Goal: Task Accomplishment & Management: Manage account settings

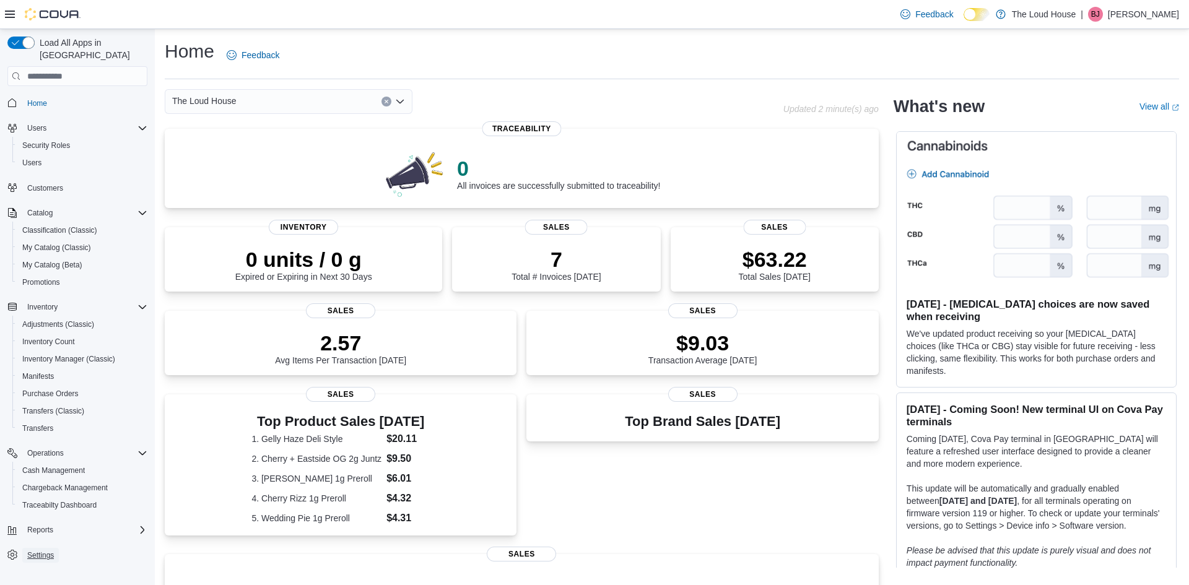
click at [48, 550] on span "Settings" at bounding box center [40, 555] width 27 height 10
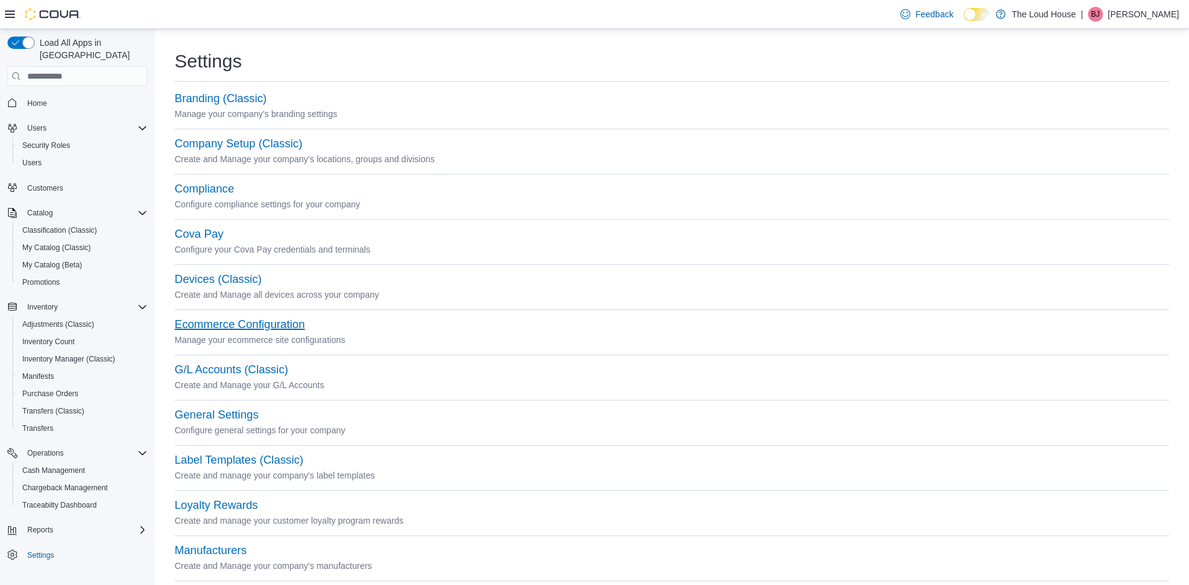
click at [218, 319] on button "Ecommerce Configuration" at bounding box center [240, 324] width 130 height 13
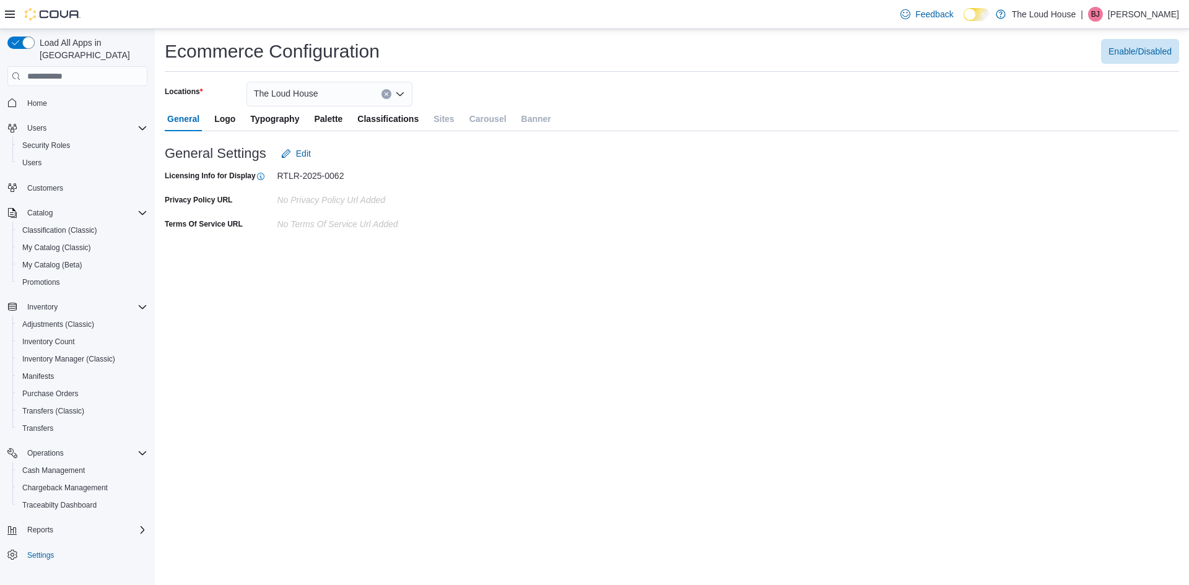
click at [404, 121] on span "Classifications" at bounding box center [387, 118] width 61 height 25
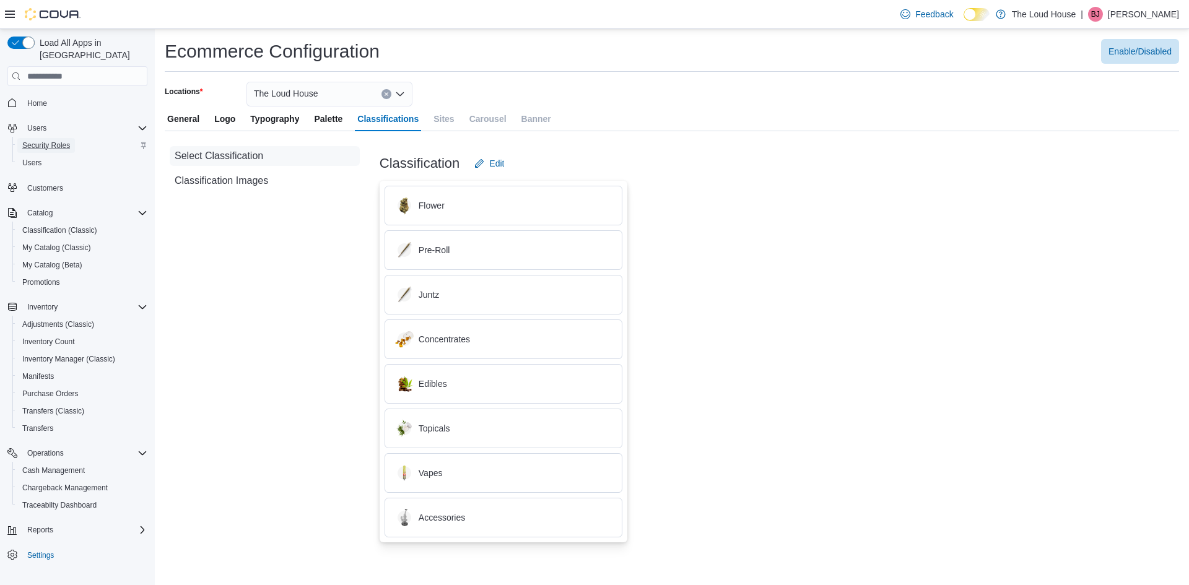
click at [46, 141] on span "Security Roles" at bounding box center [46, 146] width 48 height 10
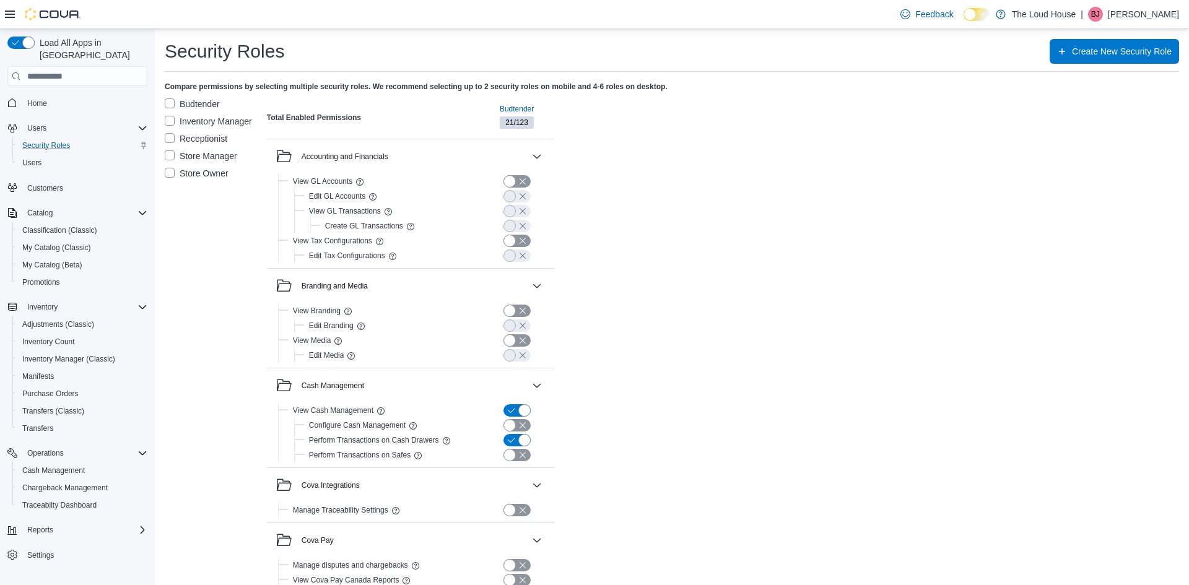
click at [173, 103] on label "Budtender" at bounding box center [192, 104] width 55 height 15
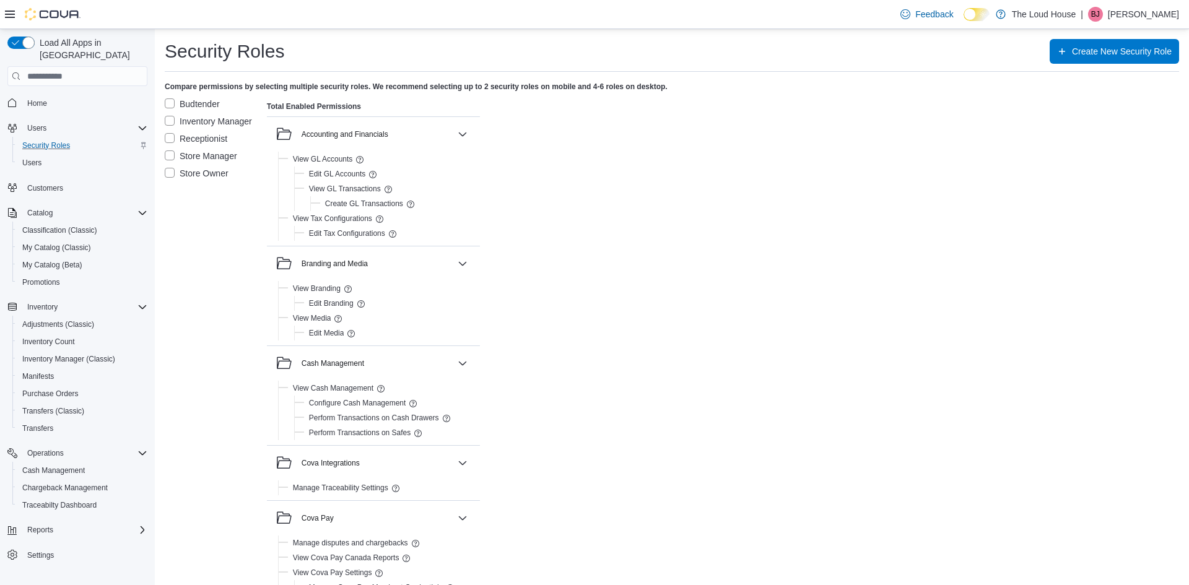
click at [170, 175] on label "Store Owner" at bounding box center [197, 173] width 64 height 15
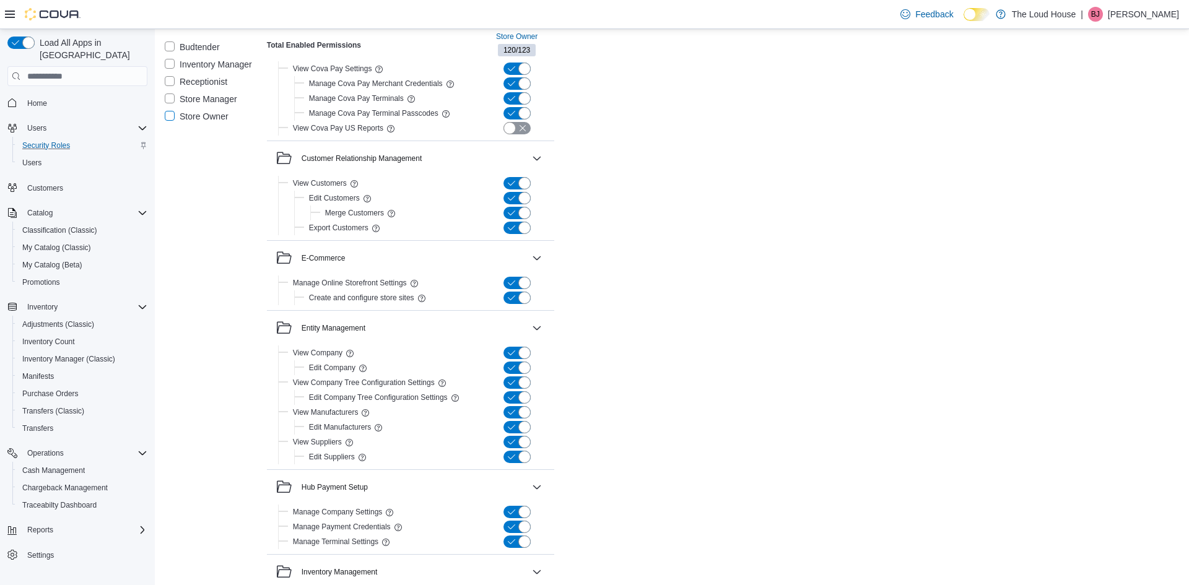
scroll to position [525, 0]
click at [544, 260] on button "button" at bounding box center [536, 259] width 15 height 15
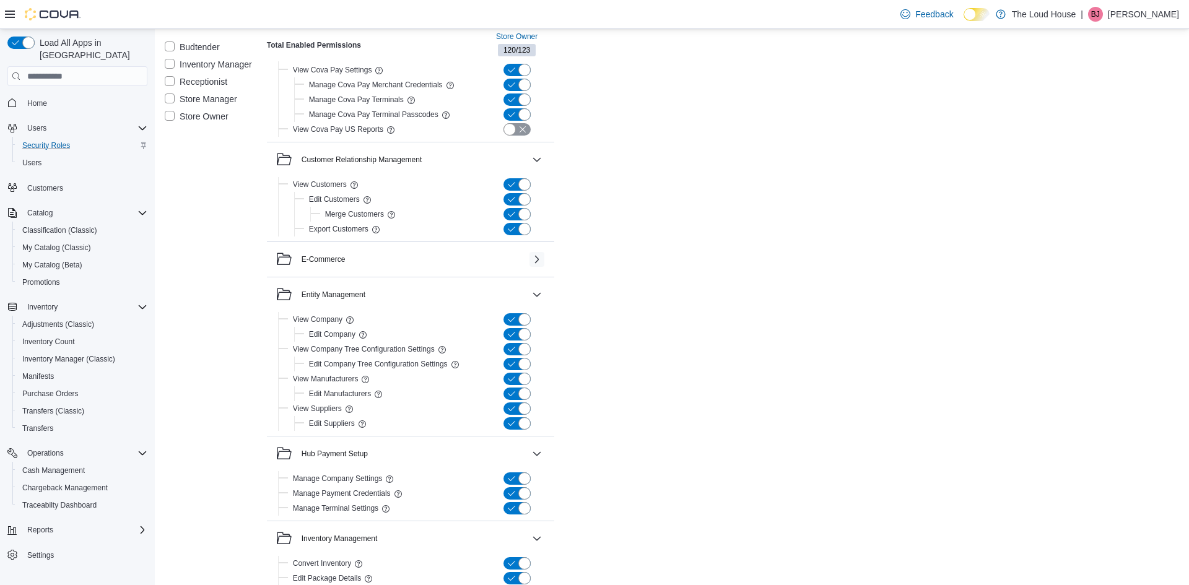
click at [544, 260] on button "button" at bounding box center [536, 259] width 15 height 15
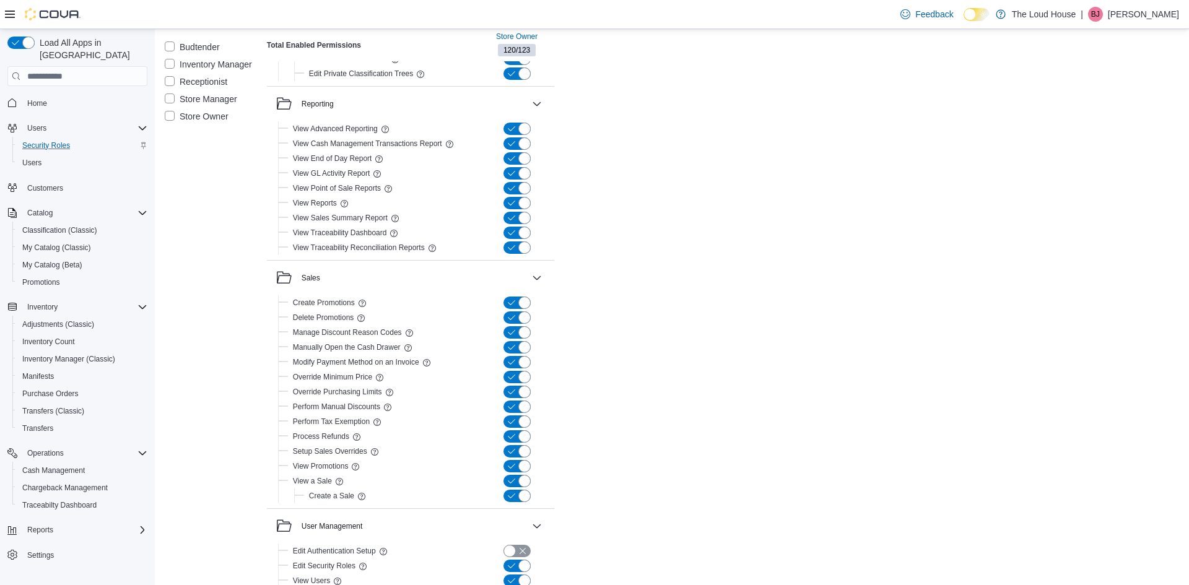
scroll to position [2115, 0]
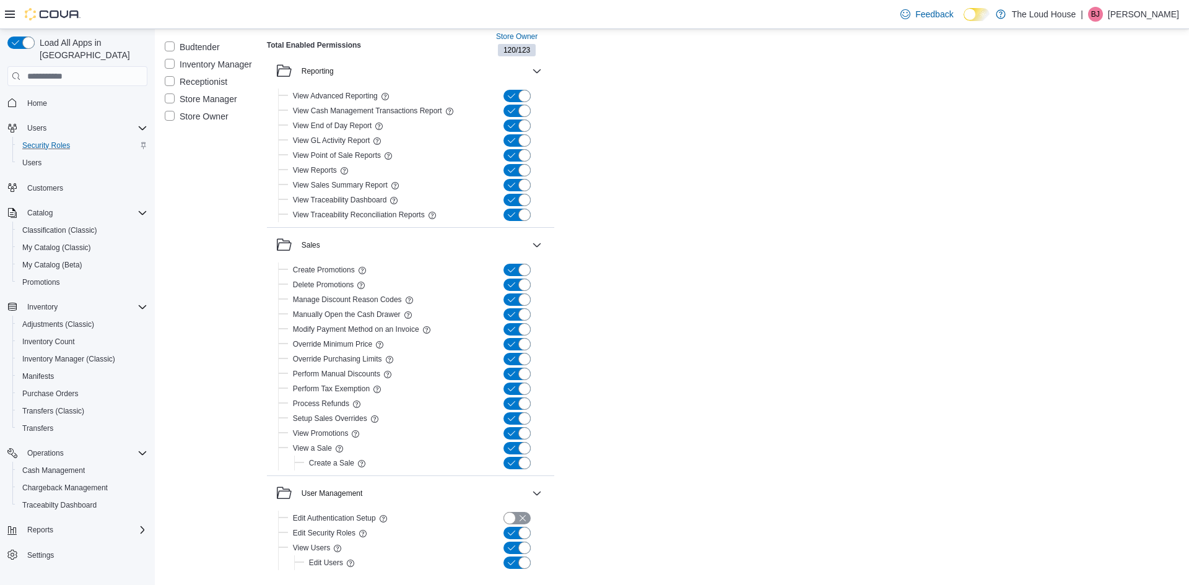
click at [40, 183] on span "Customers" at bounding box center [45, 188] width 36 height 10
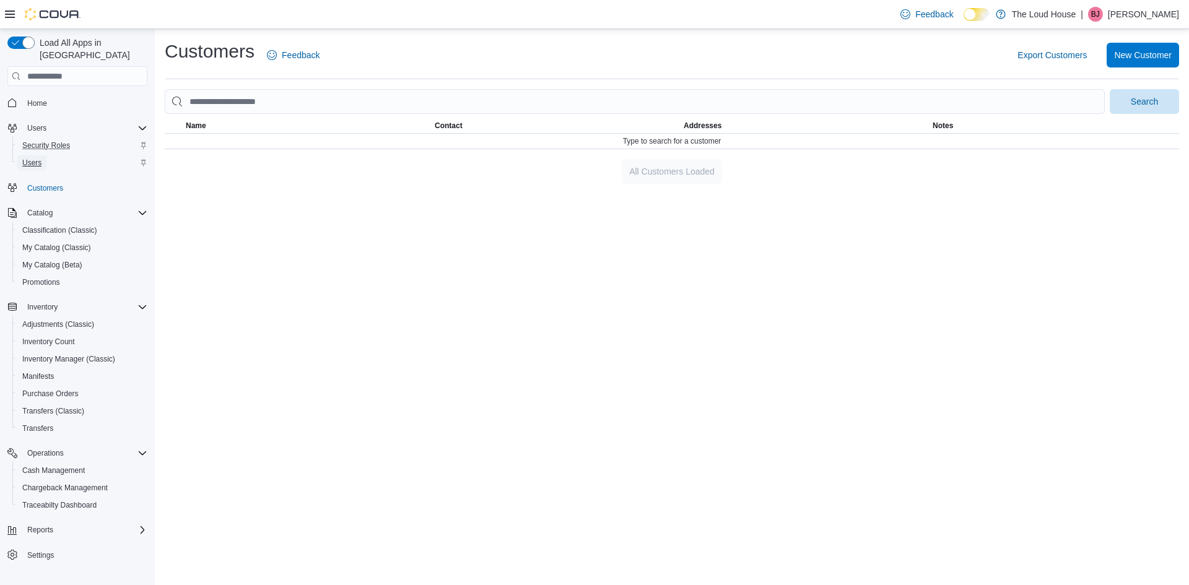
click at [35, 158] on span "Users" at bounding box center [31, 163] width 19 height 10
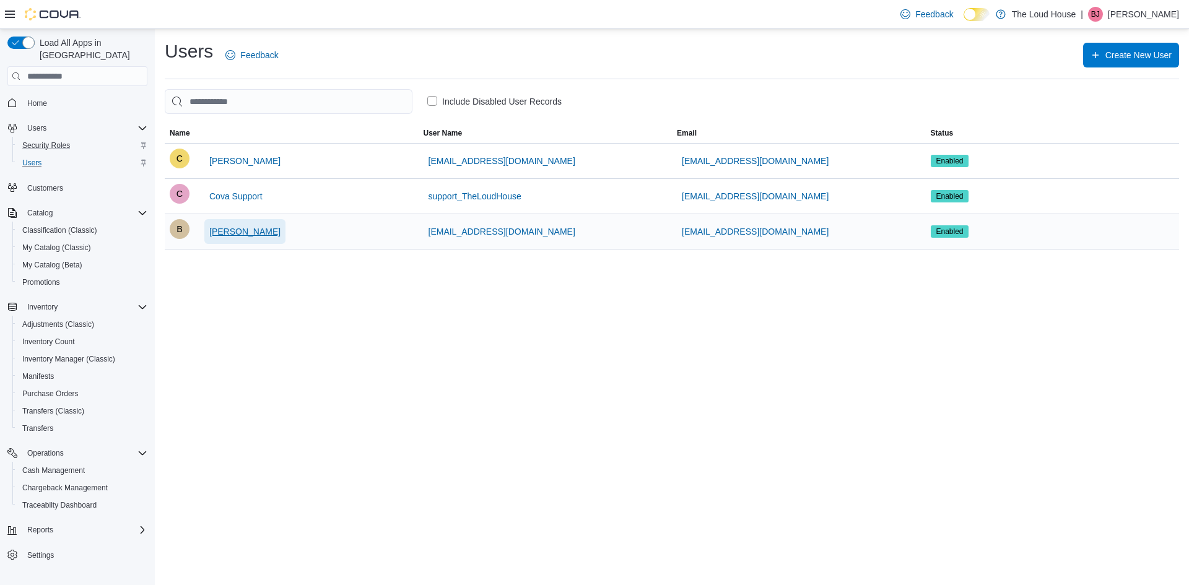
click at [250, 228] on span "Brooke Jones" at bounding box center [244, 231] width 71 height 12
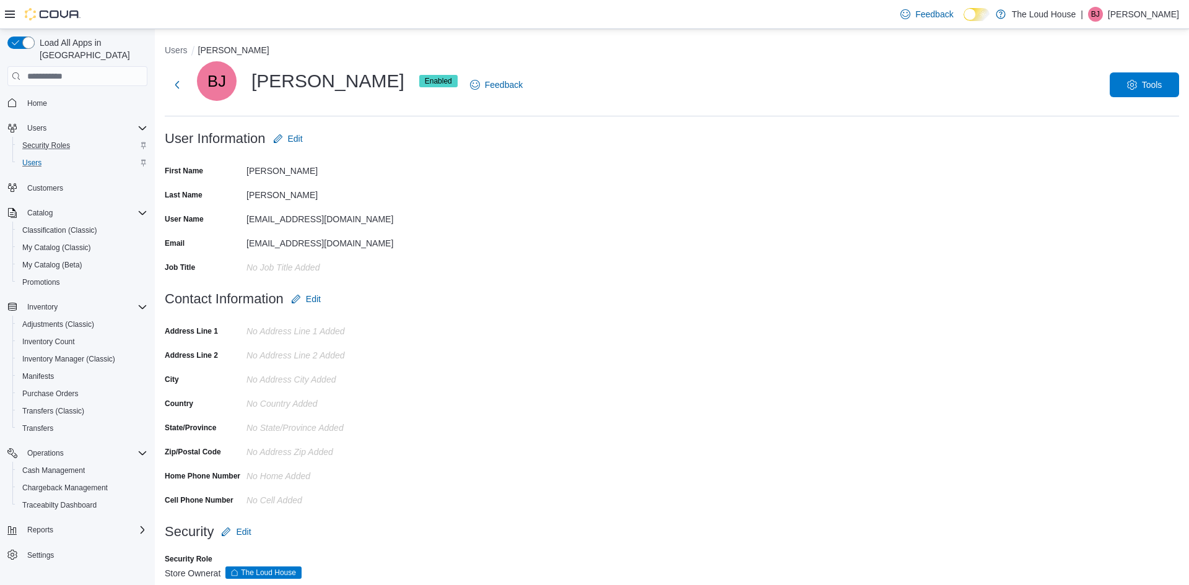
scroll to position [19, 0]
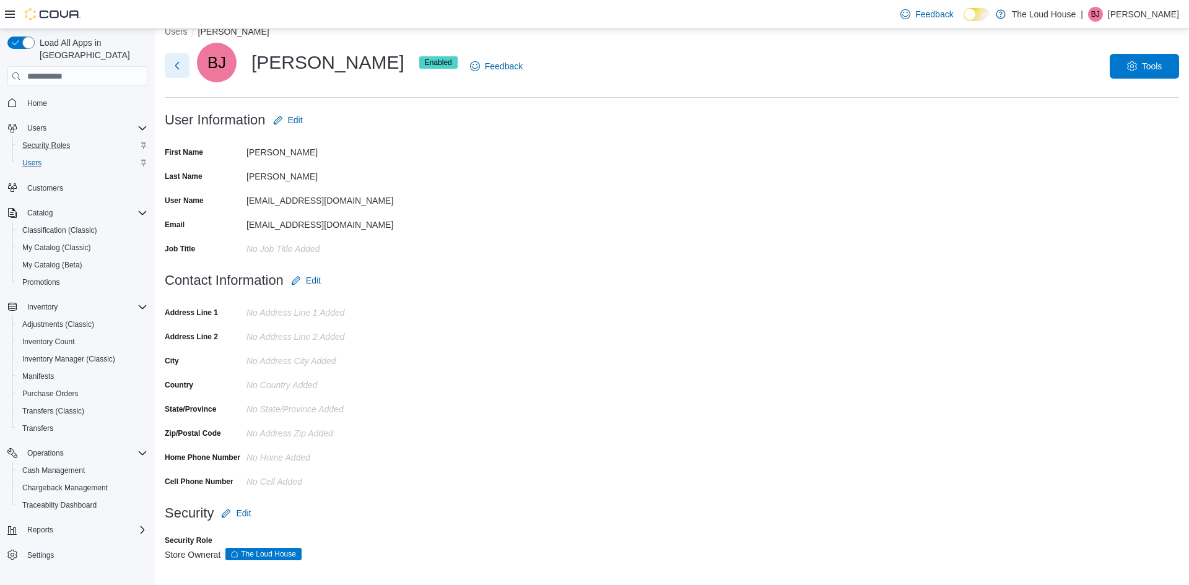
click at [180, 70] on button "Next" at bounding box center [177, 65] width 25 height 25
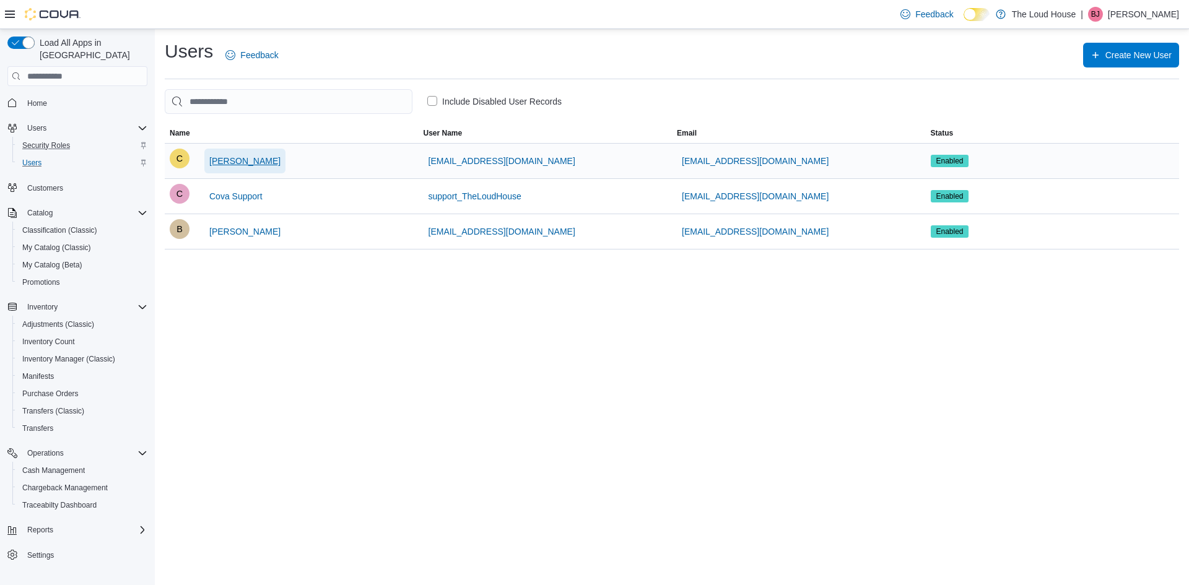
click at [225, 163] on span "Cassi Coleman" at bounding box center [244, 161] width 71 height 12
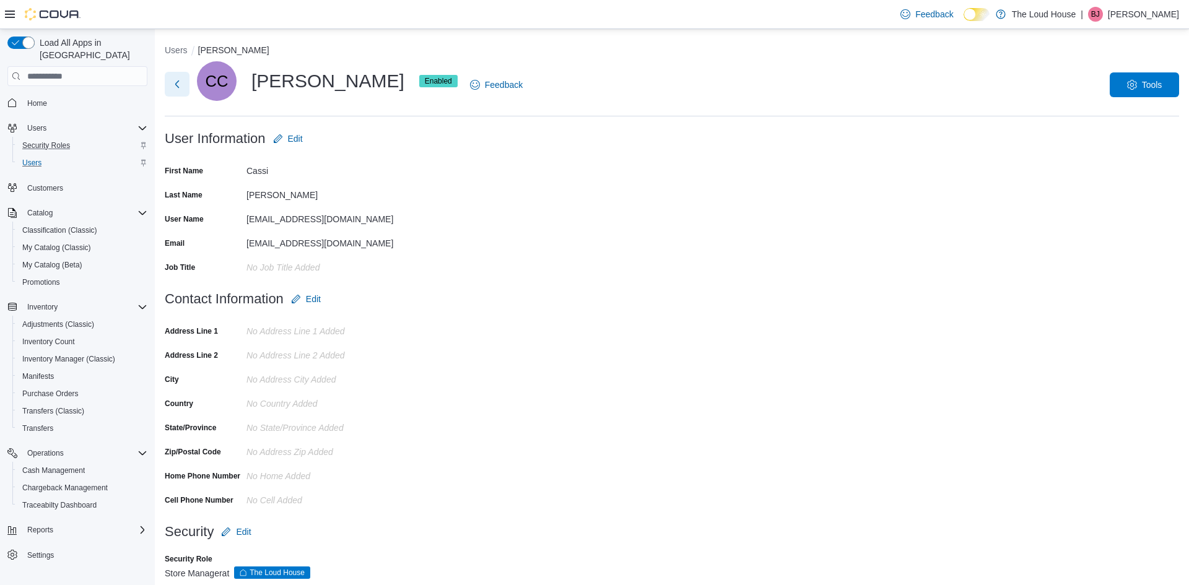
click at [172, 92] on button "Next" at bounding box center [177, 84] width 25 height 25
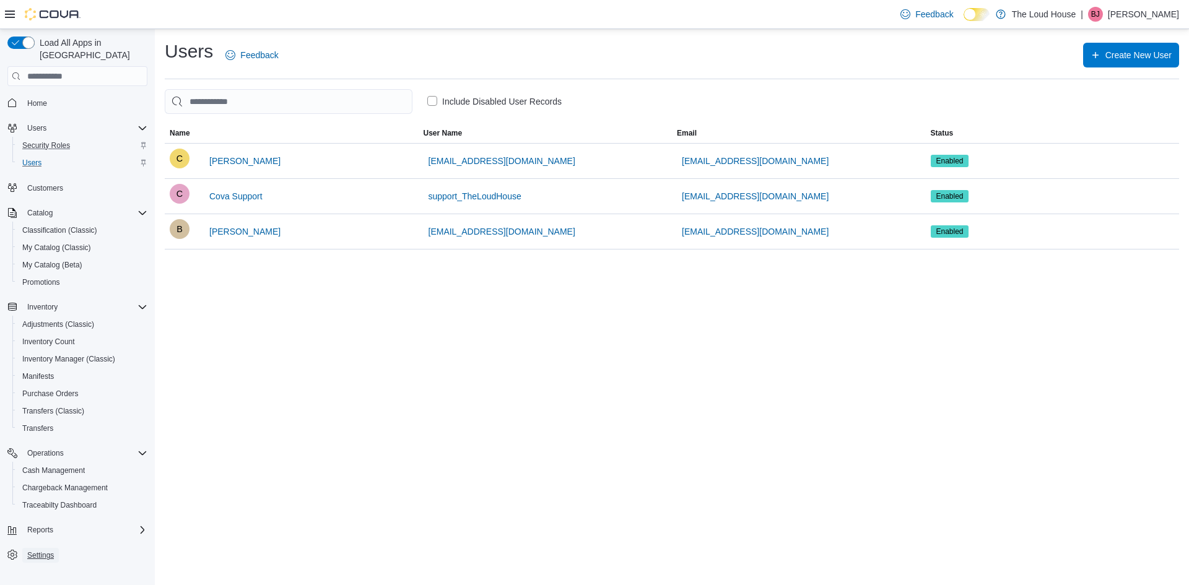
click at [44, 550] on span "Settings" at bounding box center [40, 555] width 27 height 10
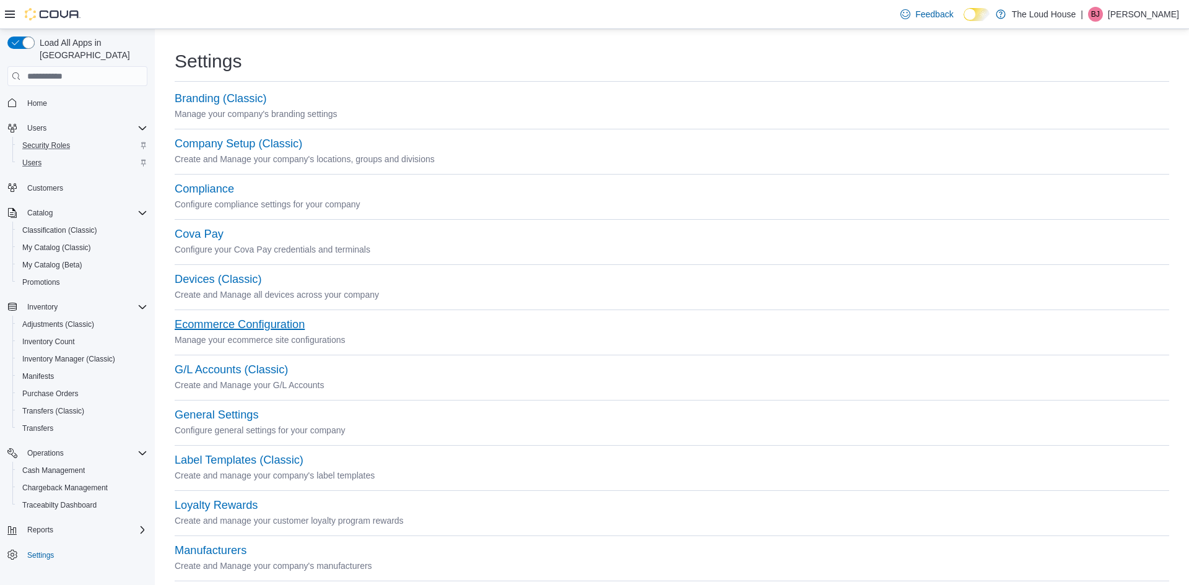
click at [210, 318] on button "Ecommerce Configuration" at bounding box center [240, 324] width 130 height 13
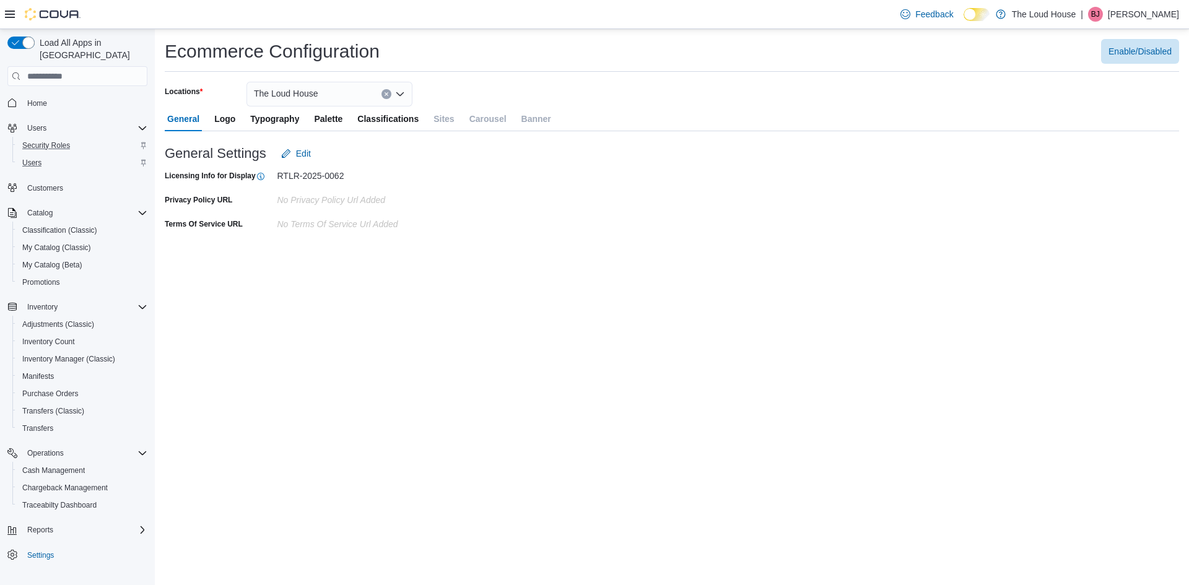
click at [229, 121] on span "Logo" at bounding box center [224, 118] width 21 height 25
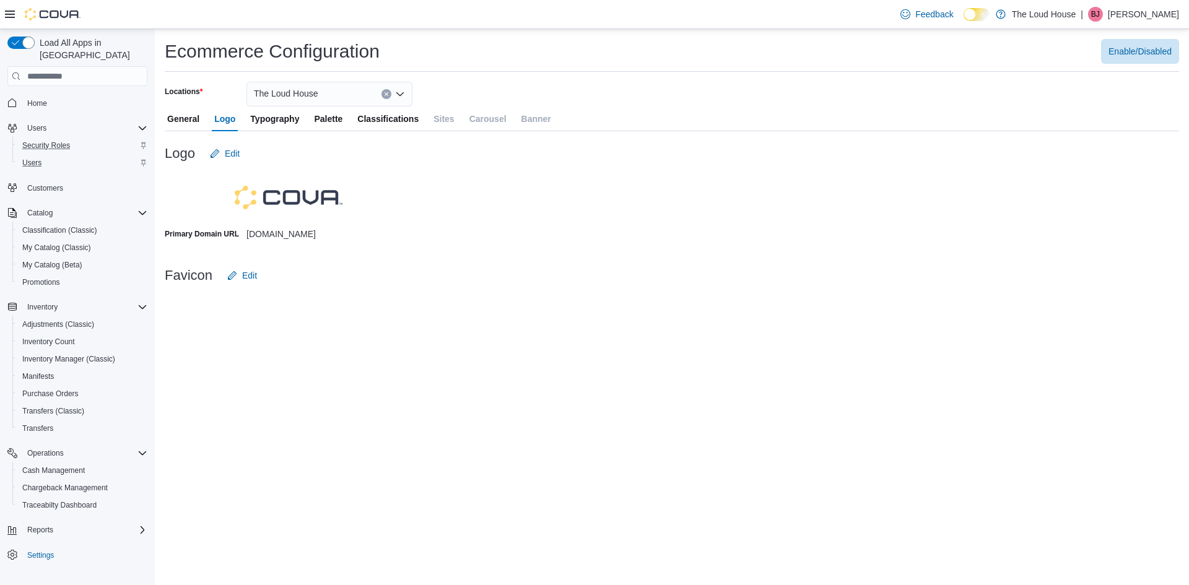
click at [260, 123] on span "Typography" at bounding box center [274, 118] width 49 height 25
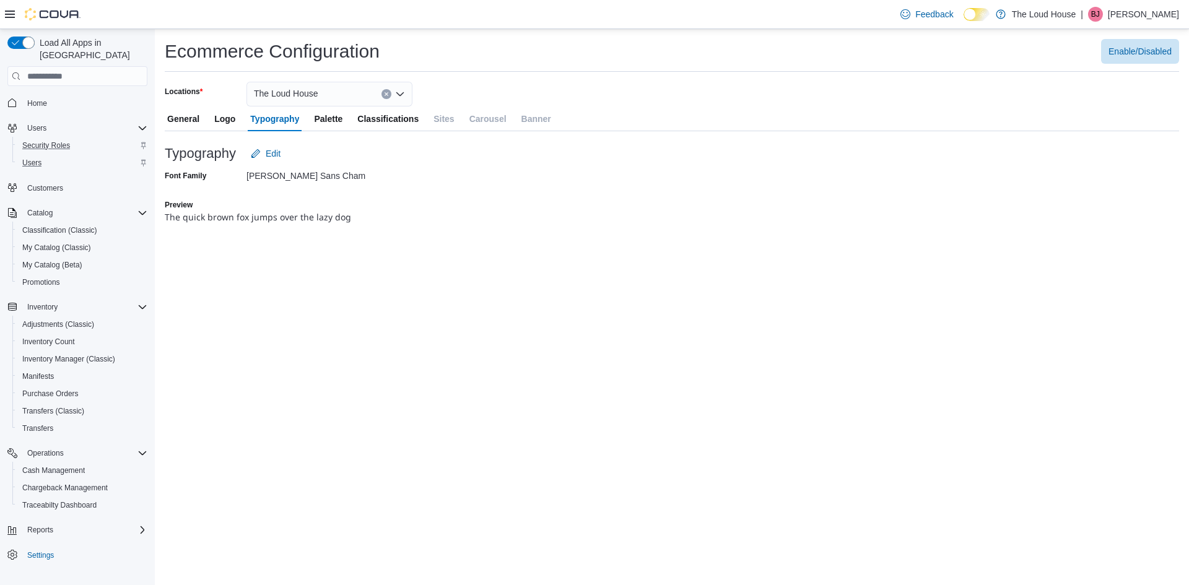
click at [333, 116] on span "Palette" at bounding box center [328, 118] width 28 height 25
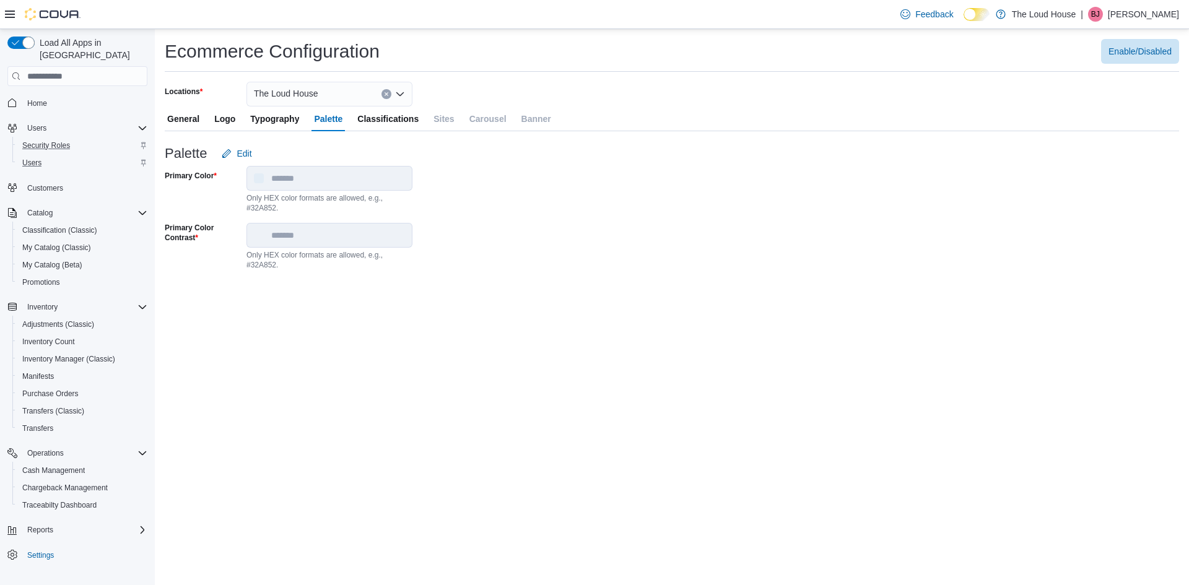
click at [366, 121] on span "Classifications" at bounding box center [387, 118] width 61 height 25
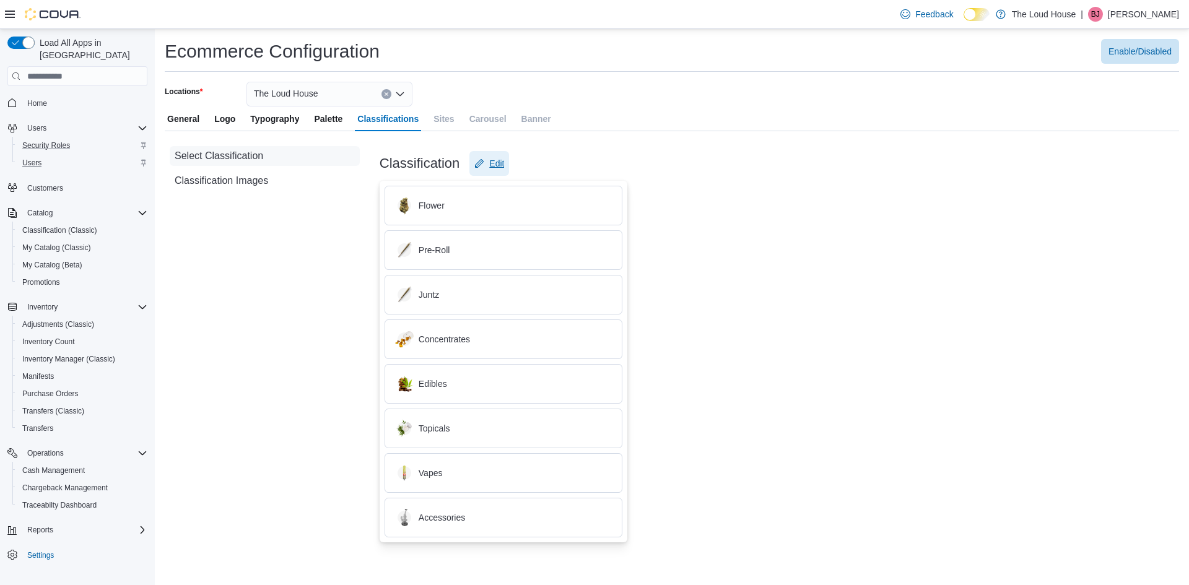
click at [487, 170] on span "Edit" at bounding box center [489, 163] width 30 height 25
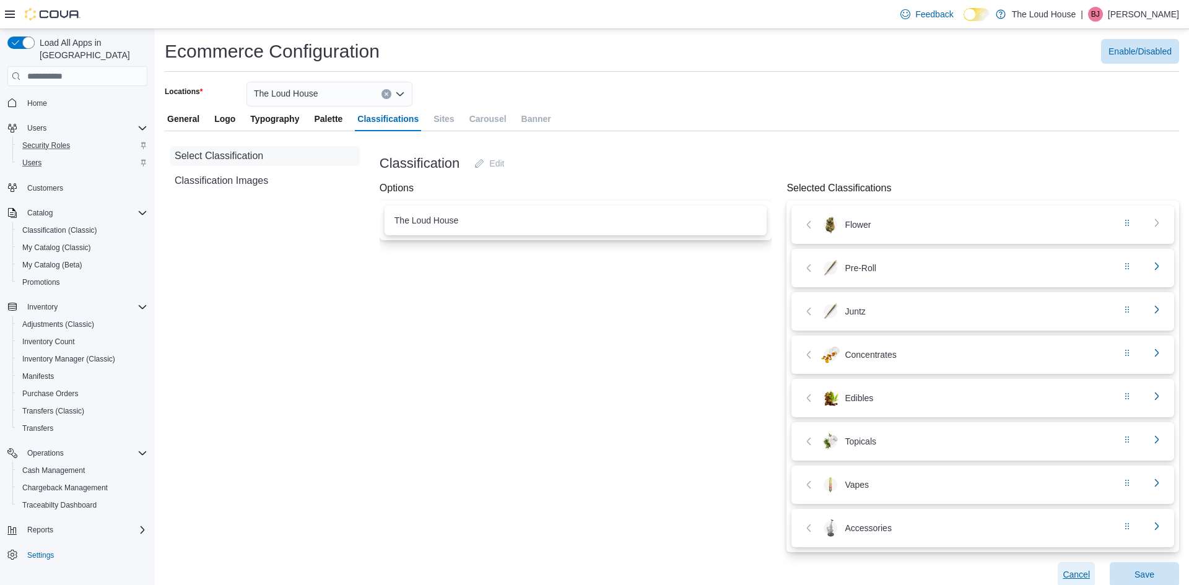
click at [1073, 577] on span "Cancel" at bounding box center [1075, 574] width 27 height 12
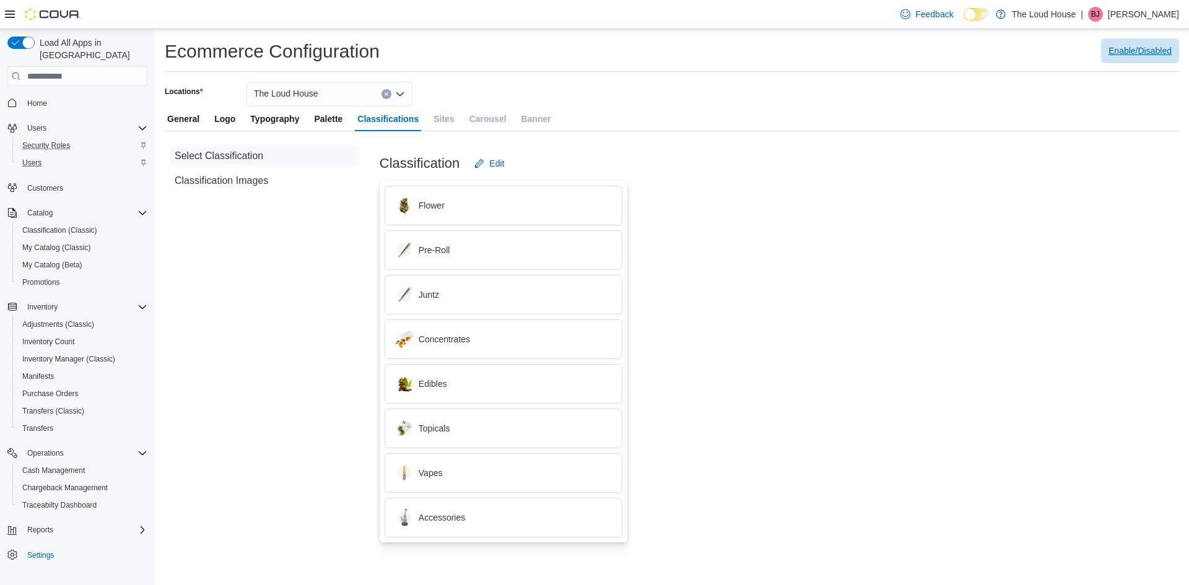
click at [1140, 63] on span "Enable/Disabled" at bounding box center [1139, 50] width 63 height 25
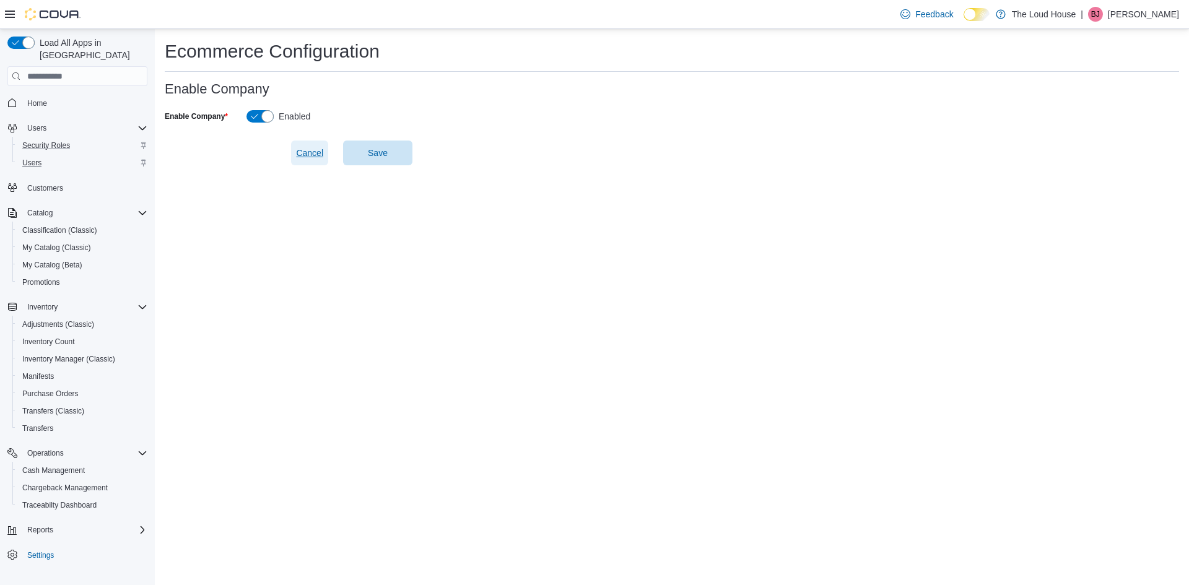
click at [304, 152] on span "Cancel" at bounding box center [309, 153] width 27 height 12
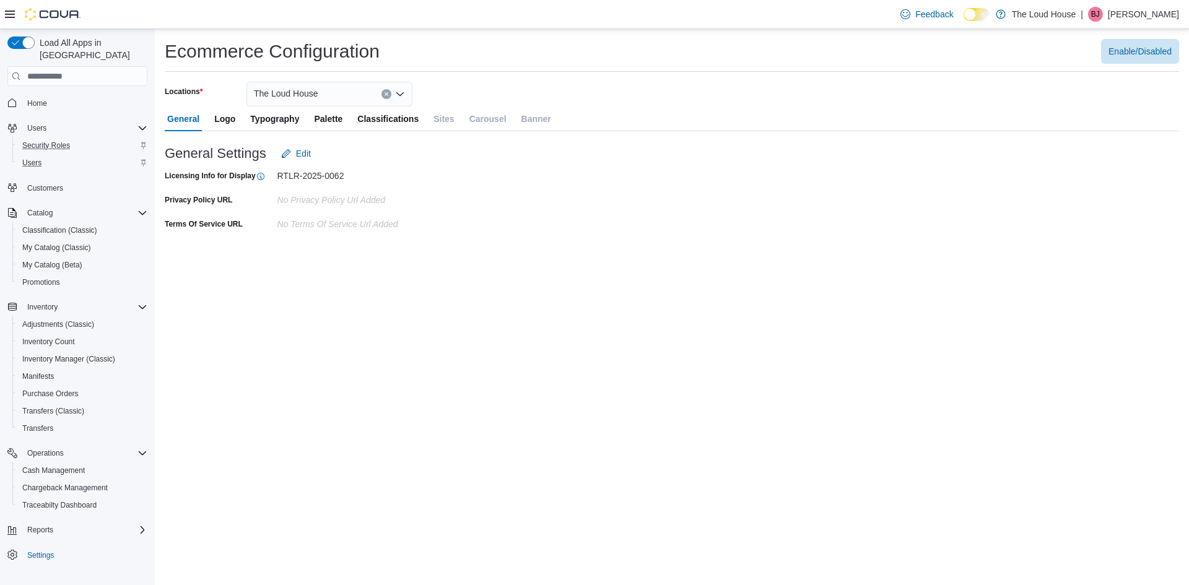
click at [227, 230] on div "Terms Of Service URL" at bounding box center [219, 223] width 108 height 19
click at [296, 157] on span "Edit" at bounding box center [303, 153] width 15 height 12
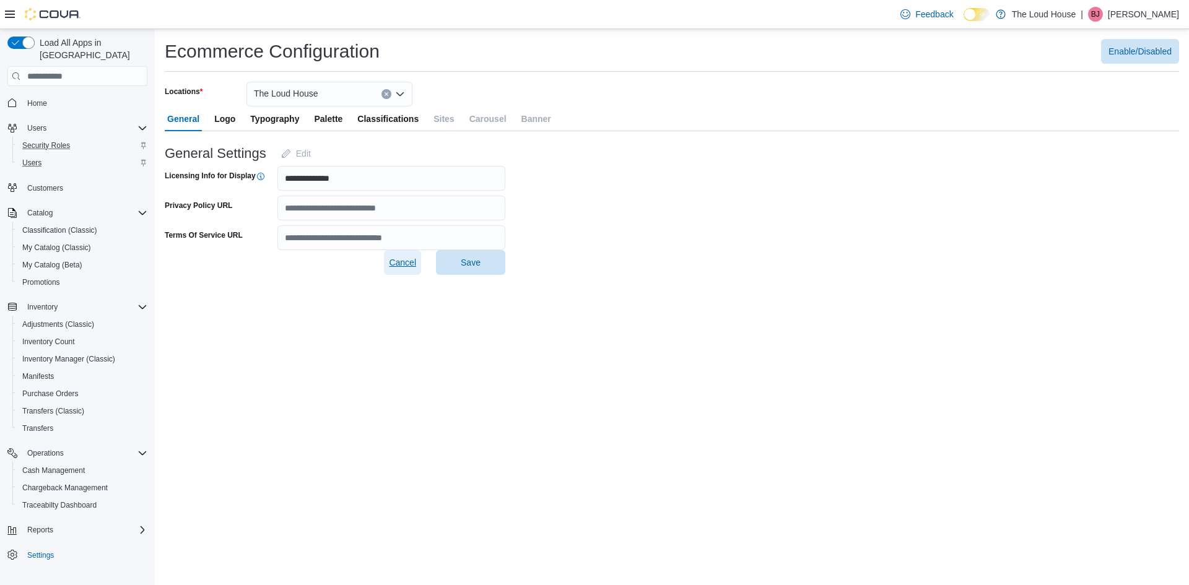
click at [389, 262] on span "Cancel" at bounding box center [402, 262] width 27 height 12
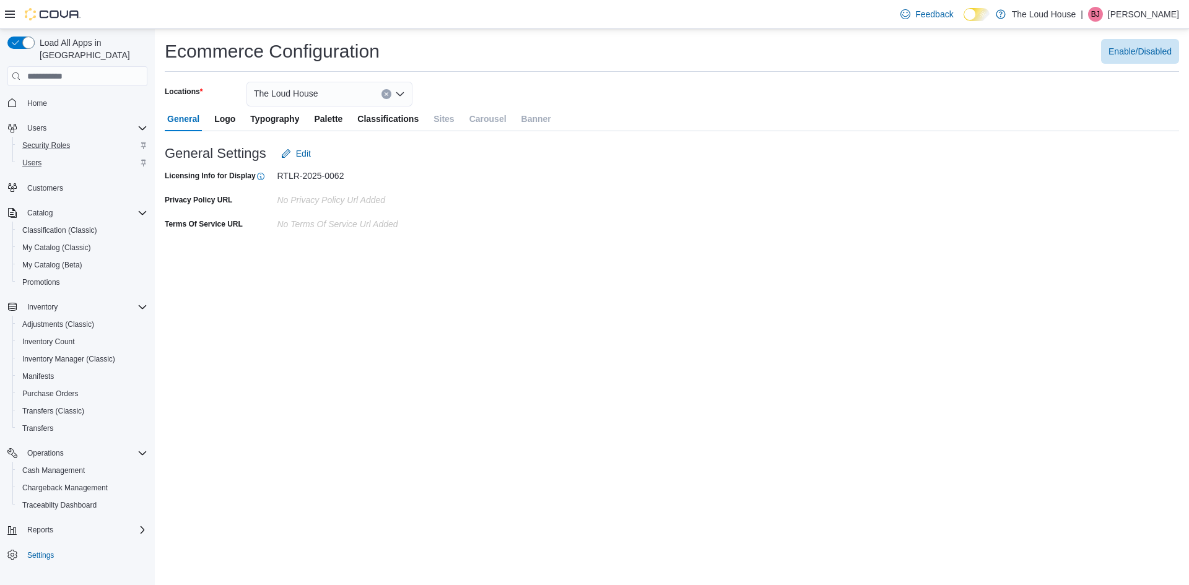
click at [232, 114] on span "Logo" at bounding box center [224, 118] width 21 height 25
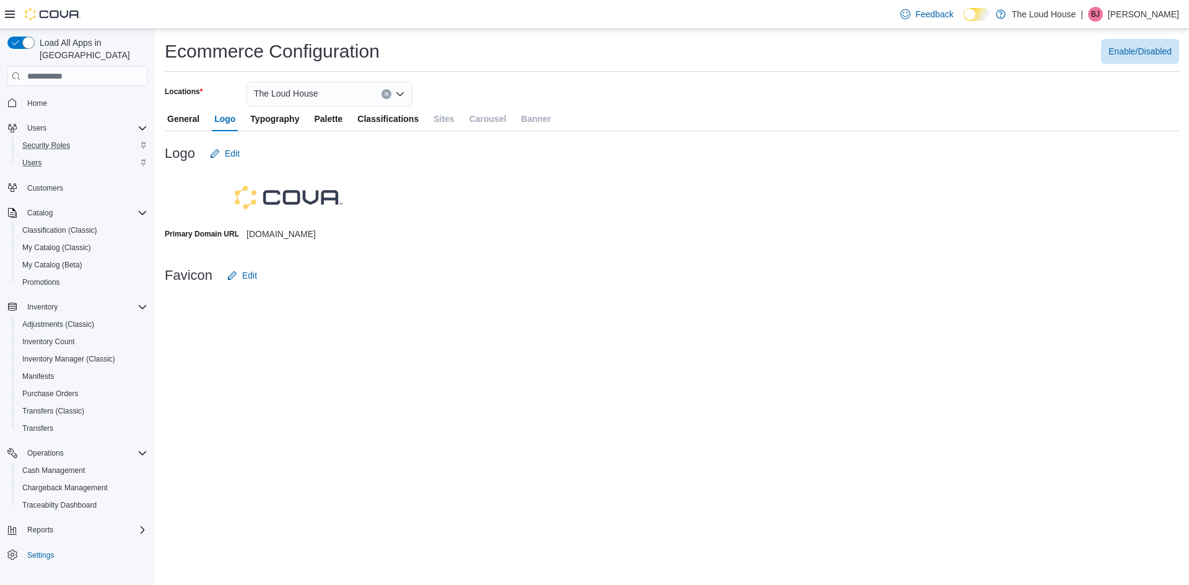
click at [271, 121] on span "Typography" at bounding box center [274, 118] width 49 height 25
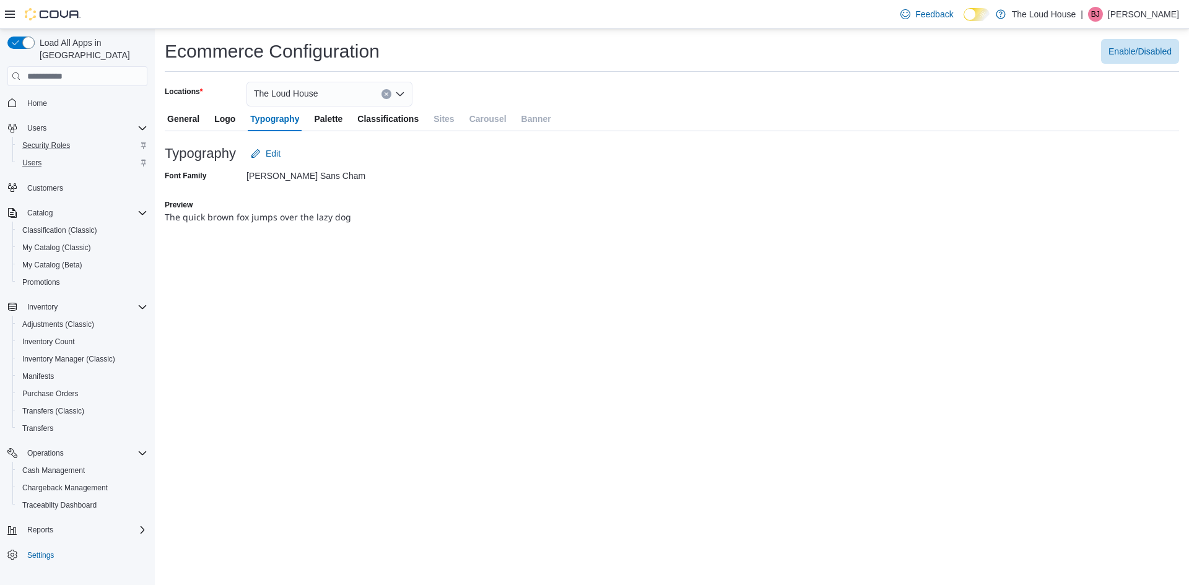
click at [331, 123] on span "Palette" at bounding box center [328, 118] width 28 height 25
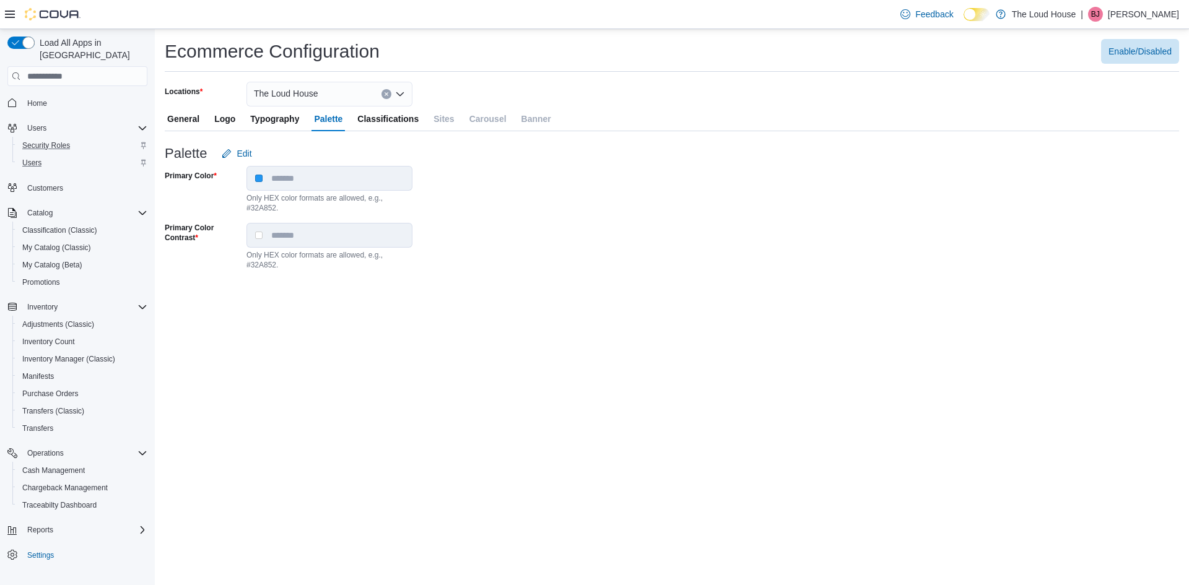
click at [194, 122] on span "General" at bounding box center [183, 118] width 32 height 25
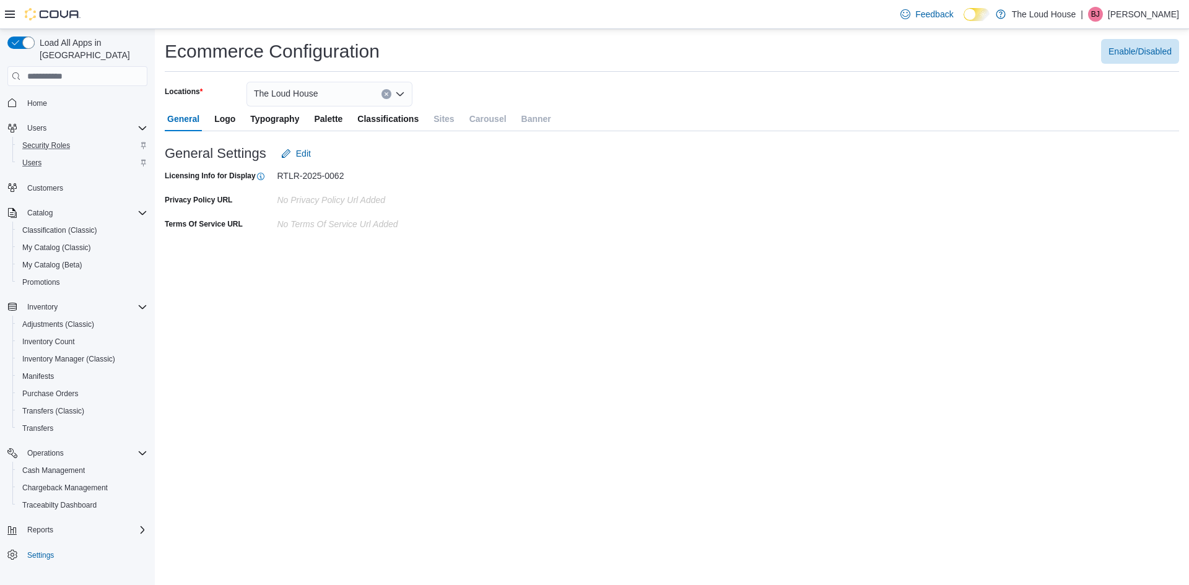
click at [402, 92] on icon "Open list of options" at bounding box center [400, 94] width 10 height 10
click at [326, 141] on button "206 S. Miller Ave" at bounding box center [329, 133] width 166 height 18
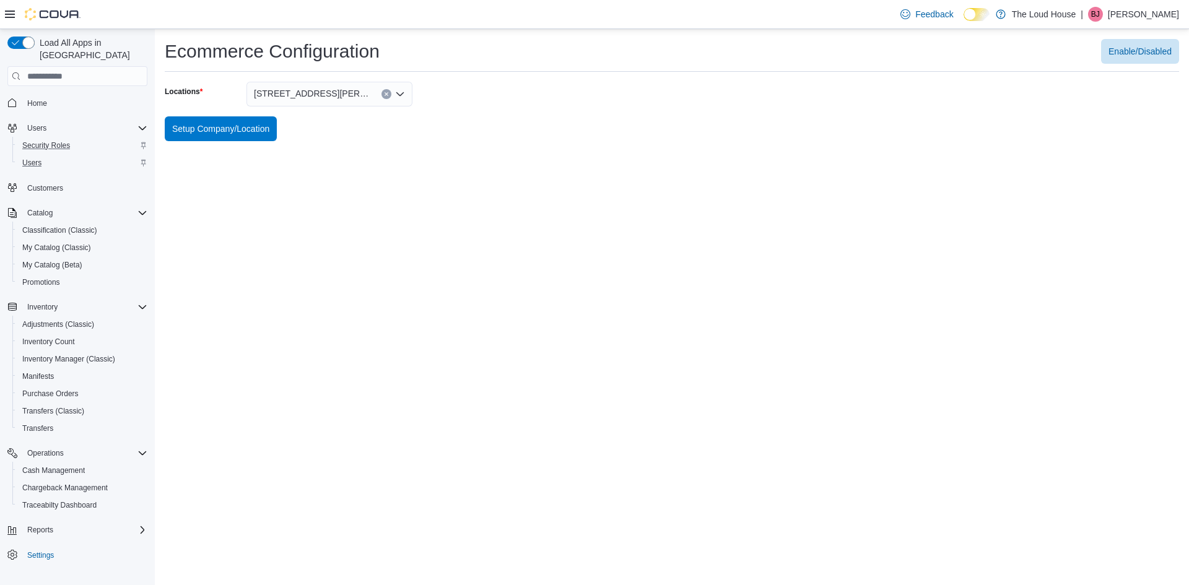
click at [400, 97] on icon "Open list of options" at bounding box center [400, 94] width 10 height 10
click at [333, 111] on span "The Loud House" at bounding box center [314, 115] width 64 height 12
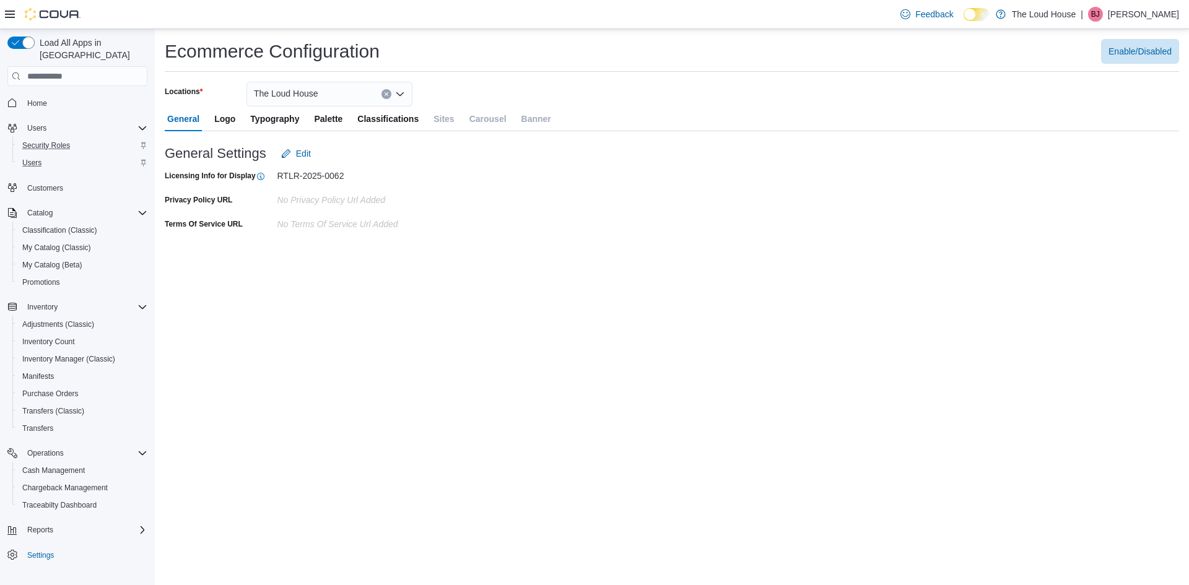
click at [400, 95] on icon "Open list of options" at bounding box center [399, 94] width 7 height 4
click at [349, 129] on span "206 S. Miller Ave" at bounding box center [366, 133] width 157 height 12
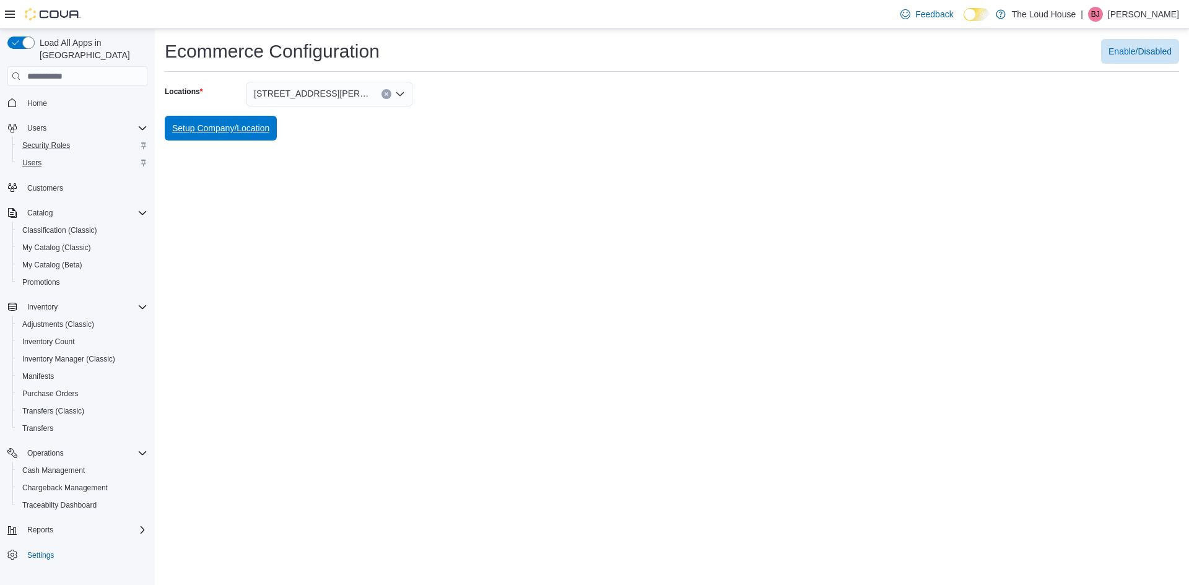
click at [259, 138] on span "Setup Company/Location" at bounding box center [220, 128] width 97 height 25
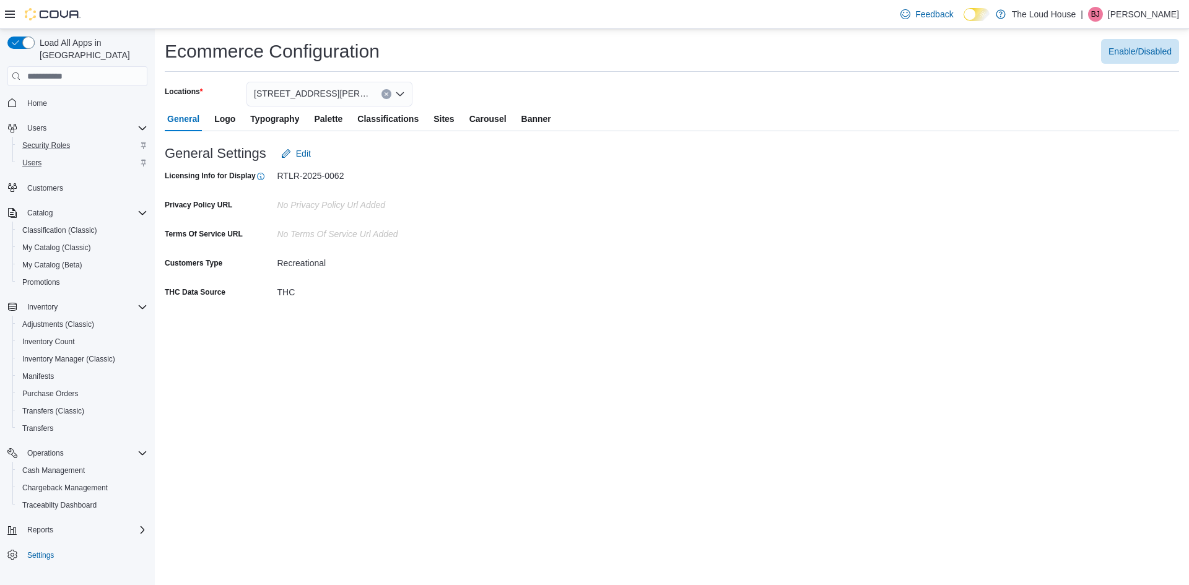
click at [449, 120] on span "Sites" at bounding box center [443, 118] width 20 height 25
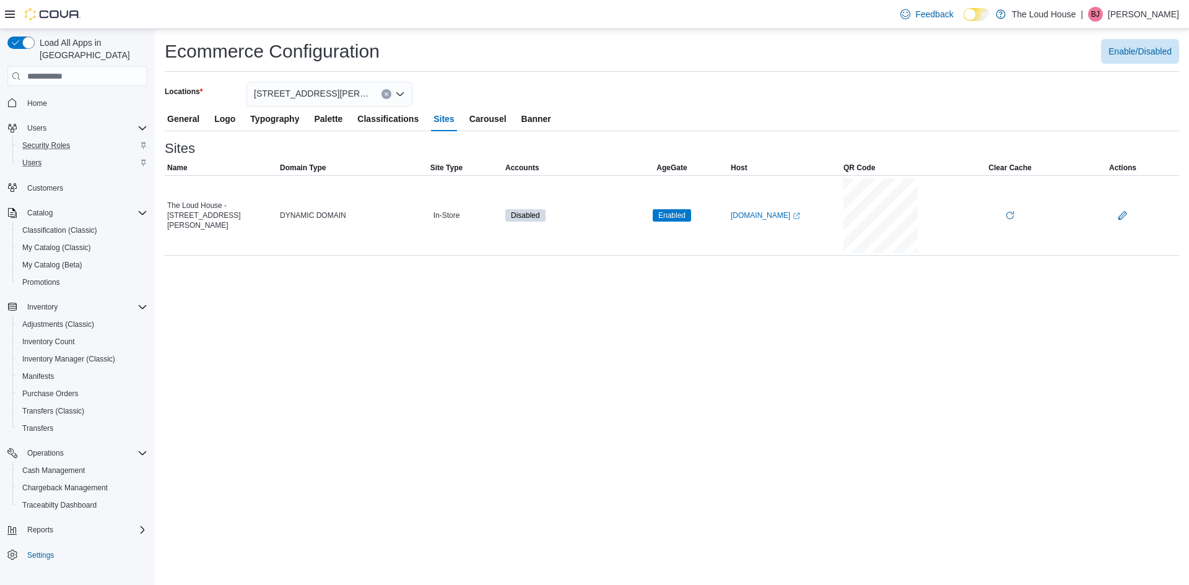
click at [487, 121] on span "Carousel" at bounding box center [487, 118] width 37 height 25
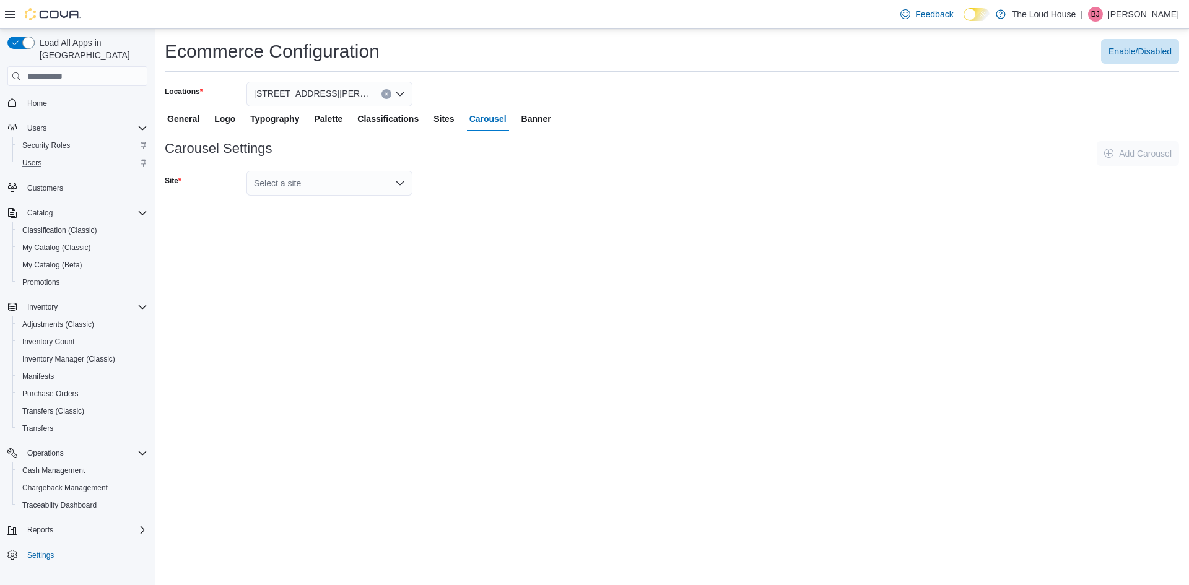
click at [404, 174] on div "Select a site" at bounding box center [329, 183] width 166 height 25
click at [372, 206] on span "The Loud House - 206 S. Miller Ave" at bounding box center [337, 204] width 136 height 12
click at [529, 119] on span "Banner" at bounding box center [536, 118] width 30 height 25
click at [389, 162] on div "Select a site" at bounding box center [329, 153] width 166 height 25
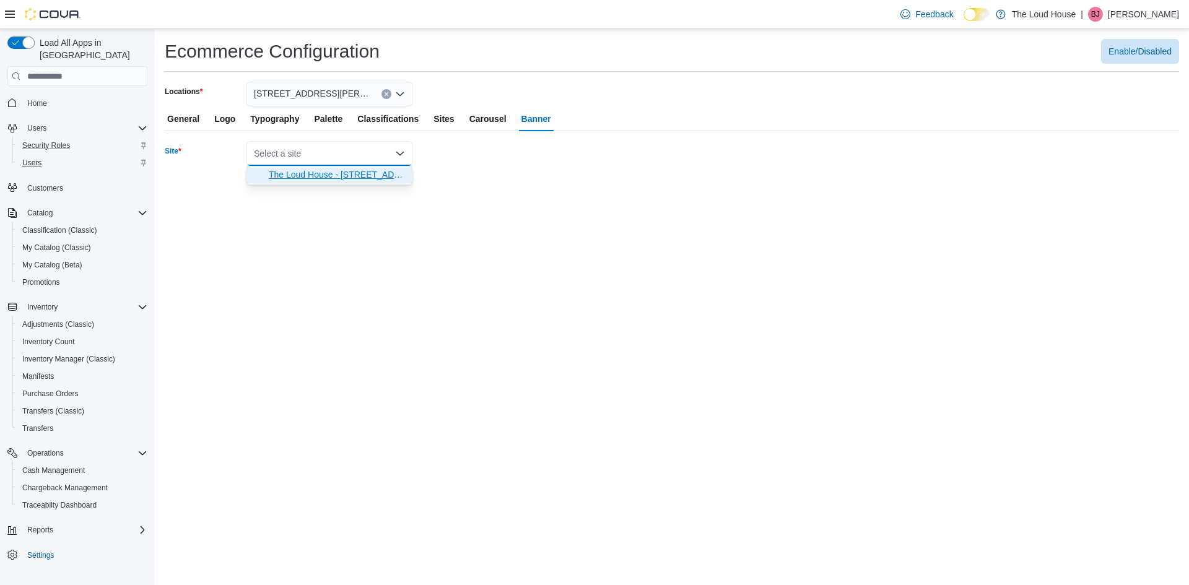
click at [368, 174] on span "The Loud House - 206 S. Miller Ave" at bounding box center [337, 174] width 136 height 12
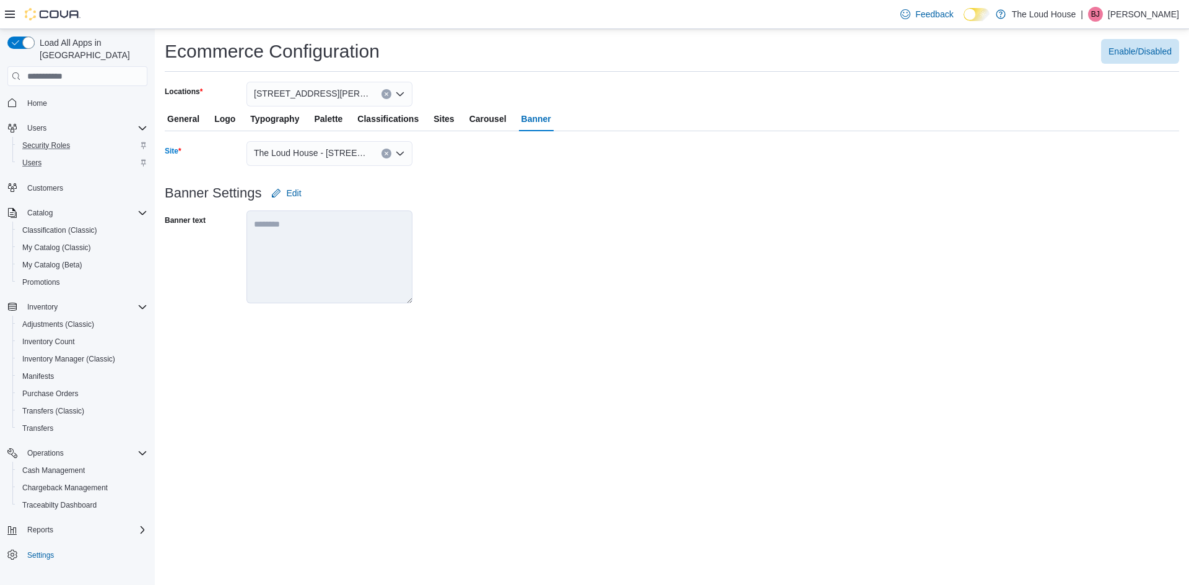
click at [201, 122] on button "General" at bounding box center [183, 118] width 37 height 25
